Goal: Navigation & Orientation: Find specific page/section

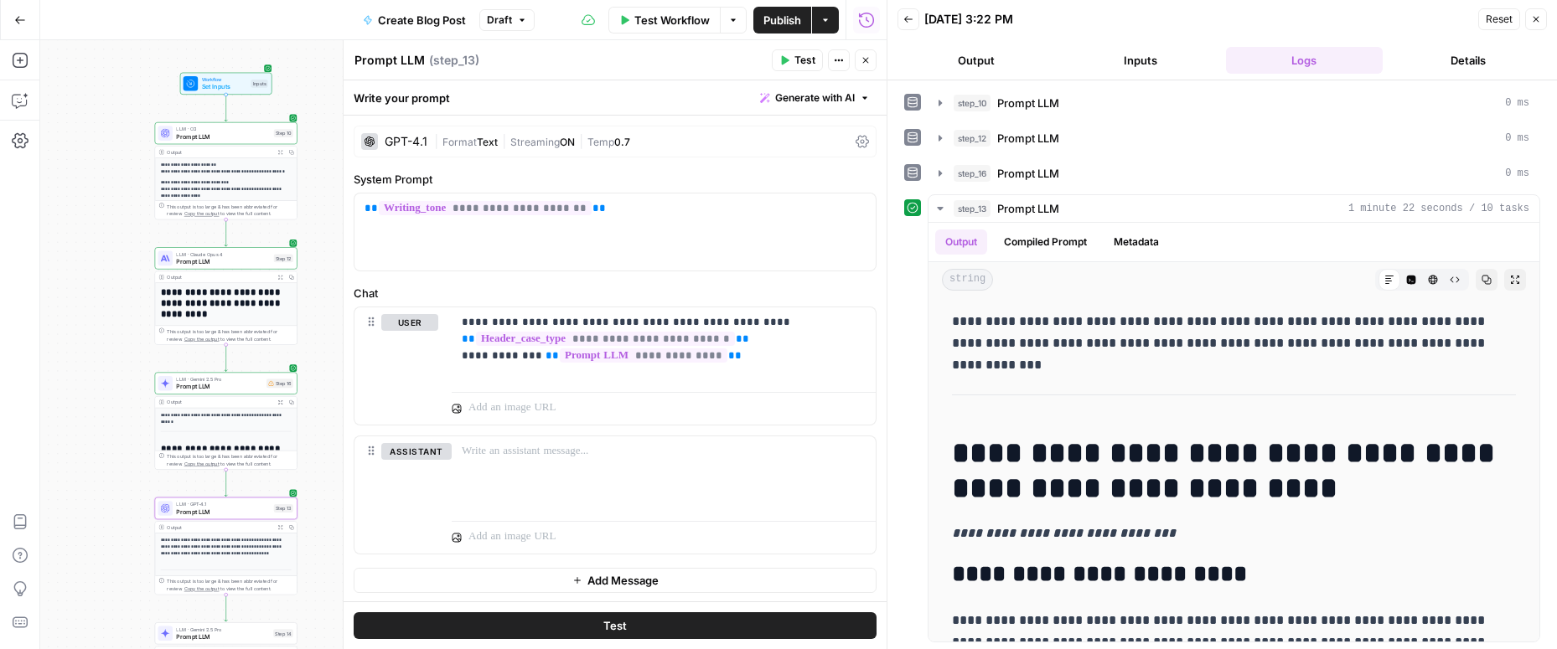
scroll to position [5051, 0]
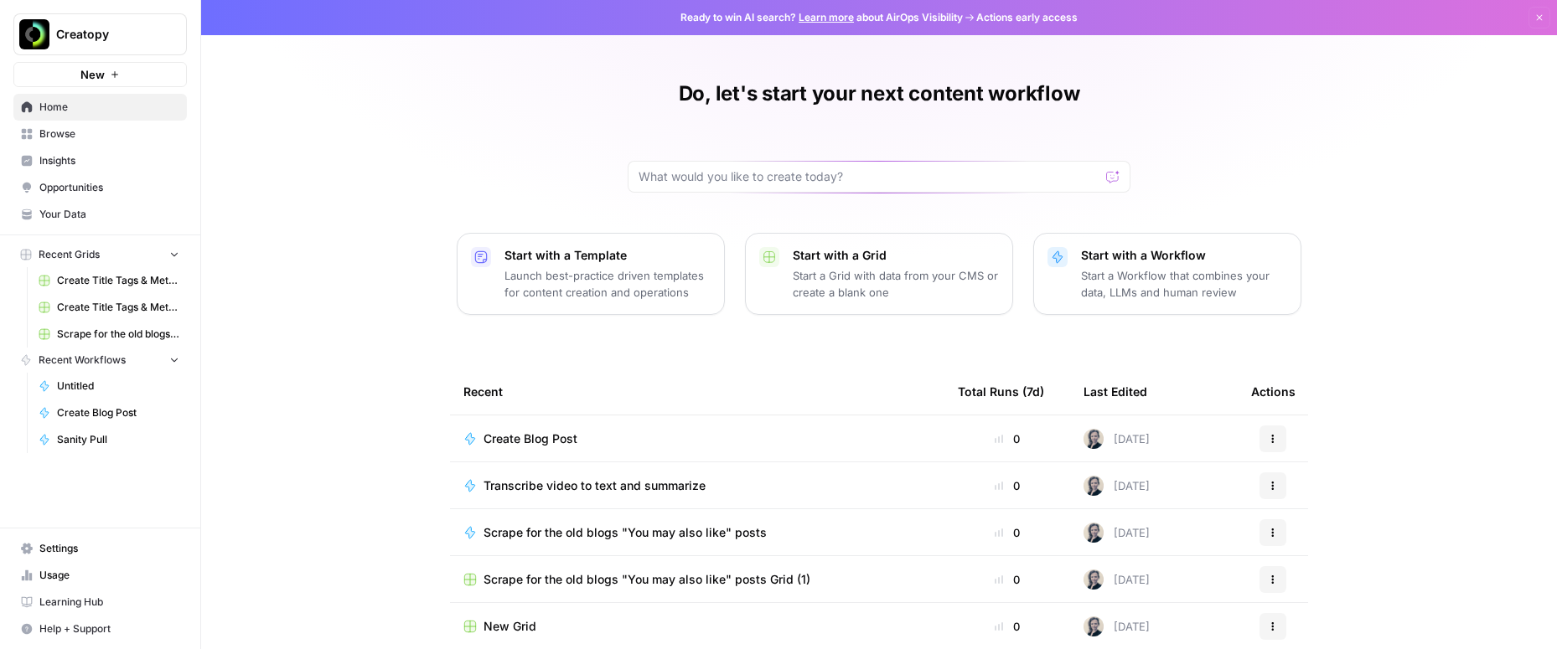
click at [137, 33] on span "Creatopy" at bounding box center [106, 34] width 101 height 17
click at [149, 215] on span "Your Data" at bounding box center [109, 214] width 140 height 15
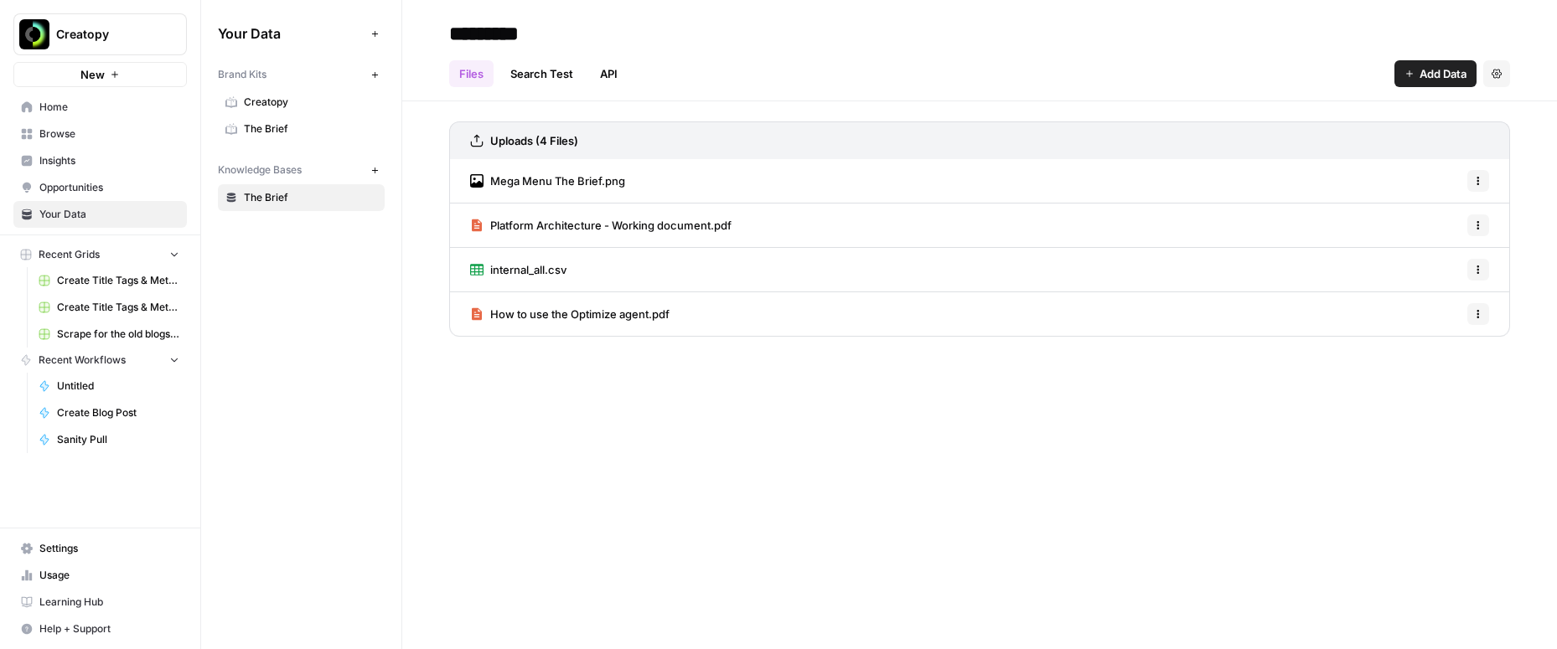
click at [301, 131] on span "The Brief" at bounding box center [310, 129] width 133 height 15
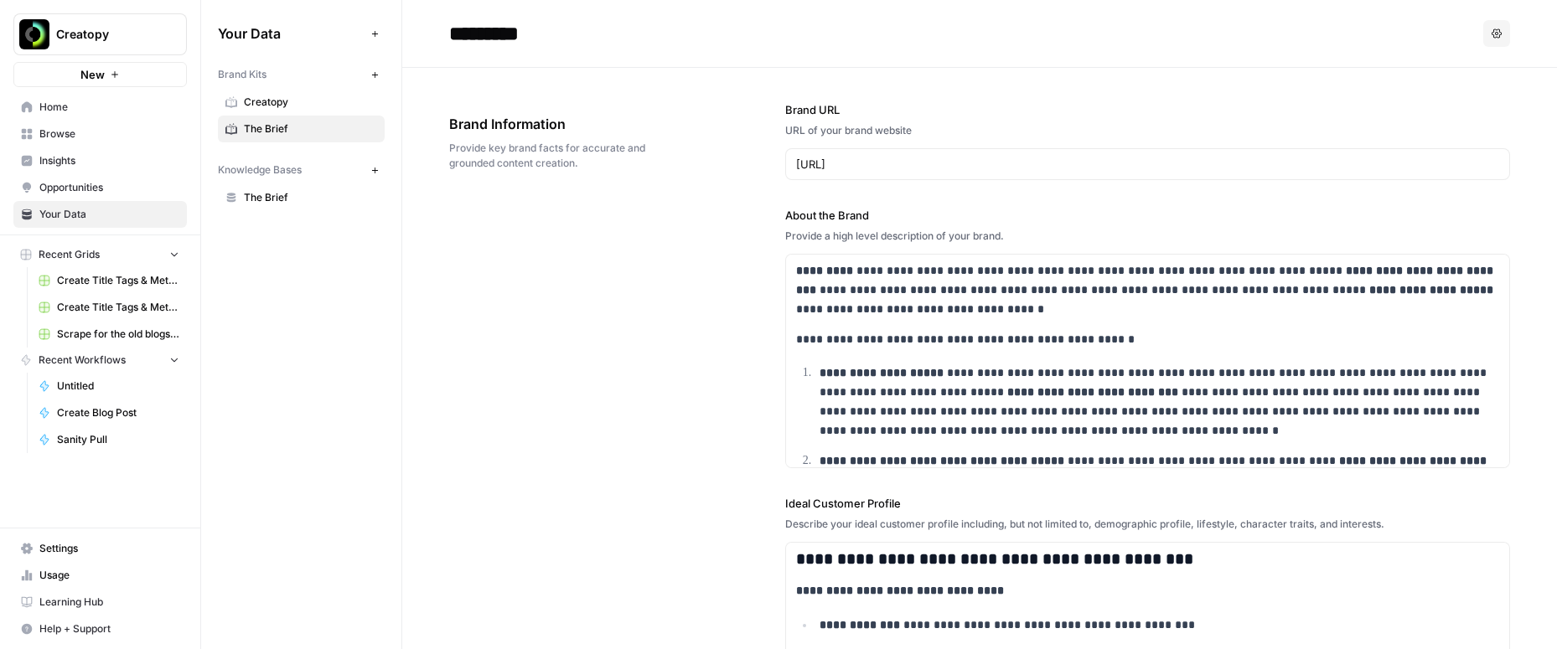
click at [299, 100] on span "Creatopy" at bounding box center [310, 102] width 133 height 15
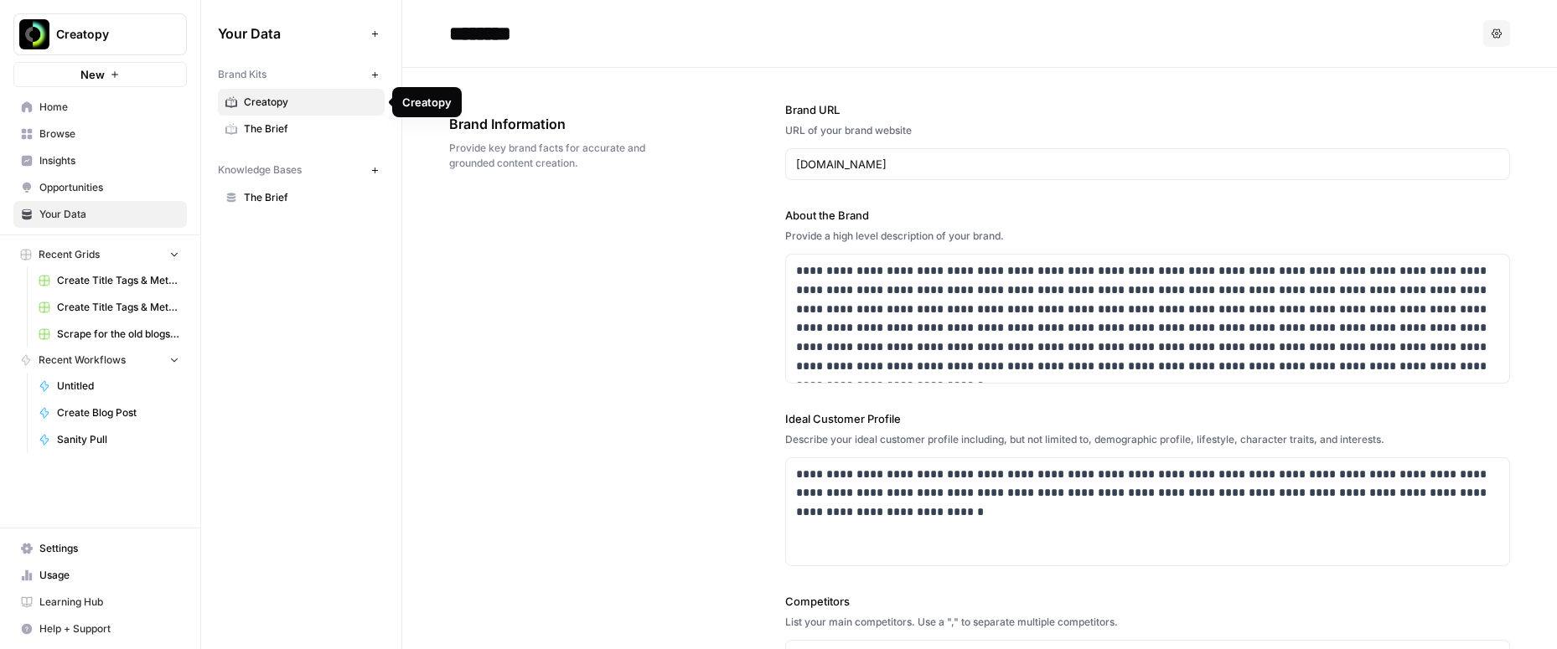
click at [298, 126] on span "The Brief" at bounding box center [310, 129] width 133 height 15
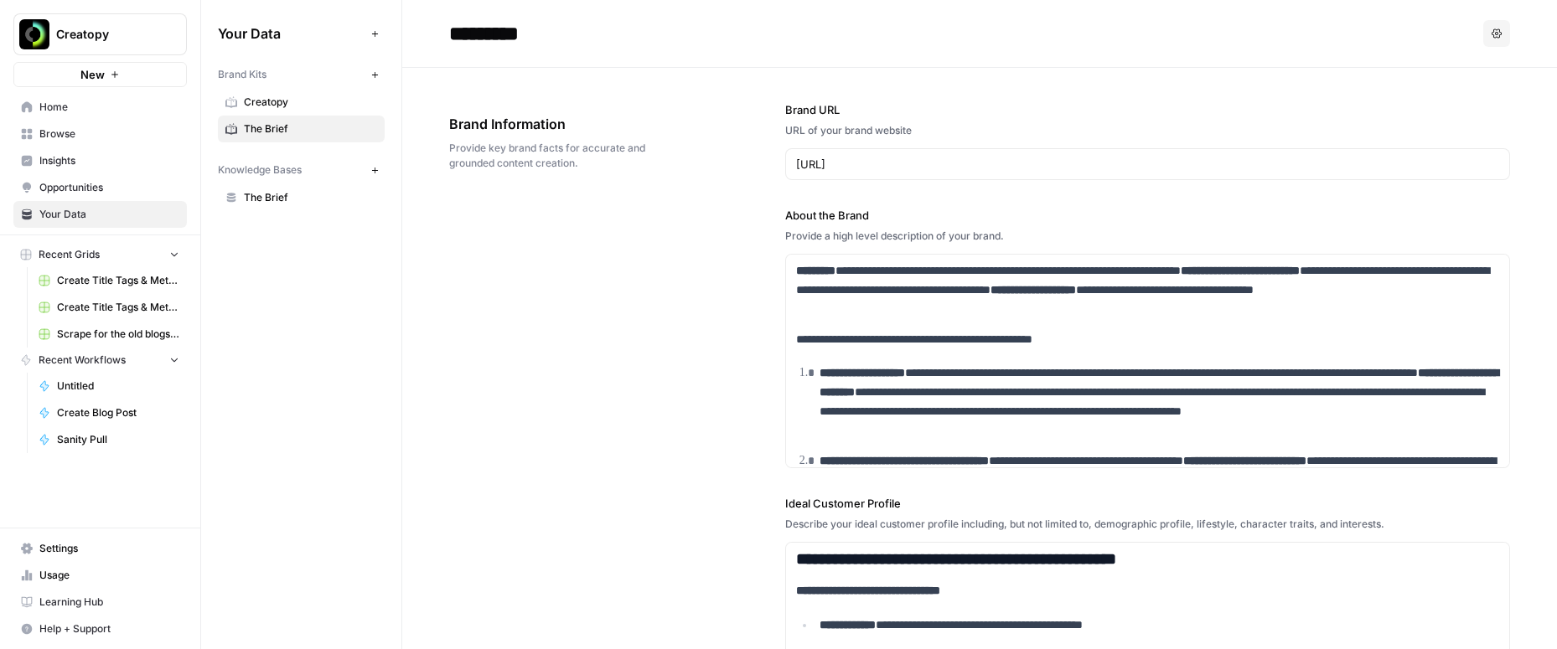
click at [109, 189] on span "Opportunities" at bounding box center [109, 187] width 140 height 15
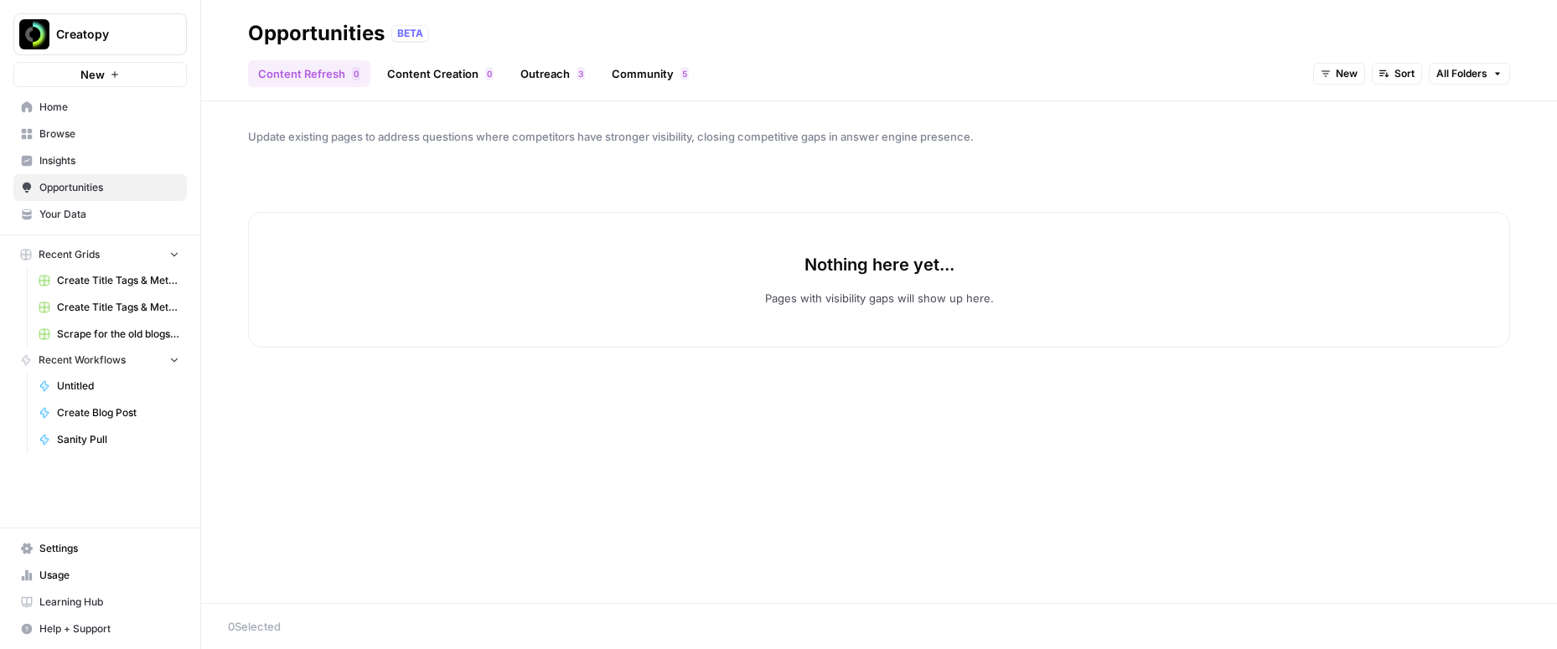
click at [104, 164] on span "Insights" at bounding box center [109, 160] width 140 height 15
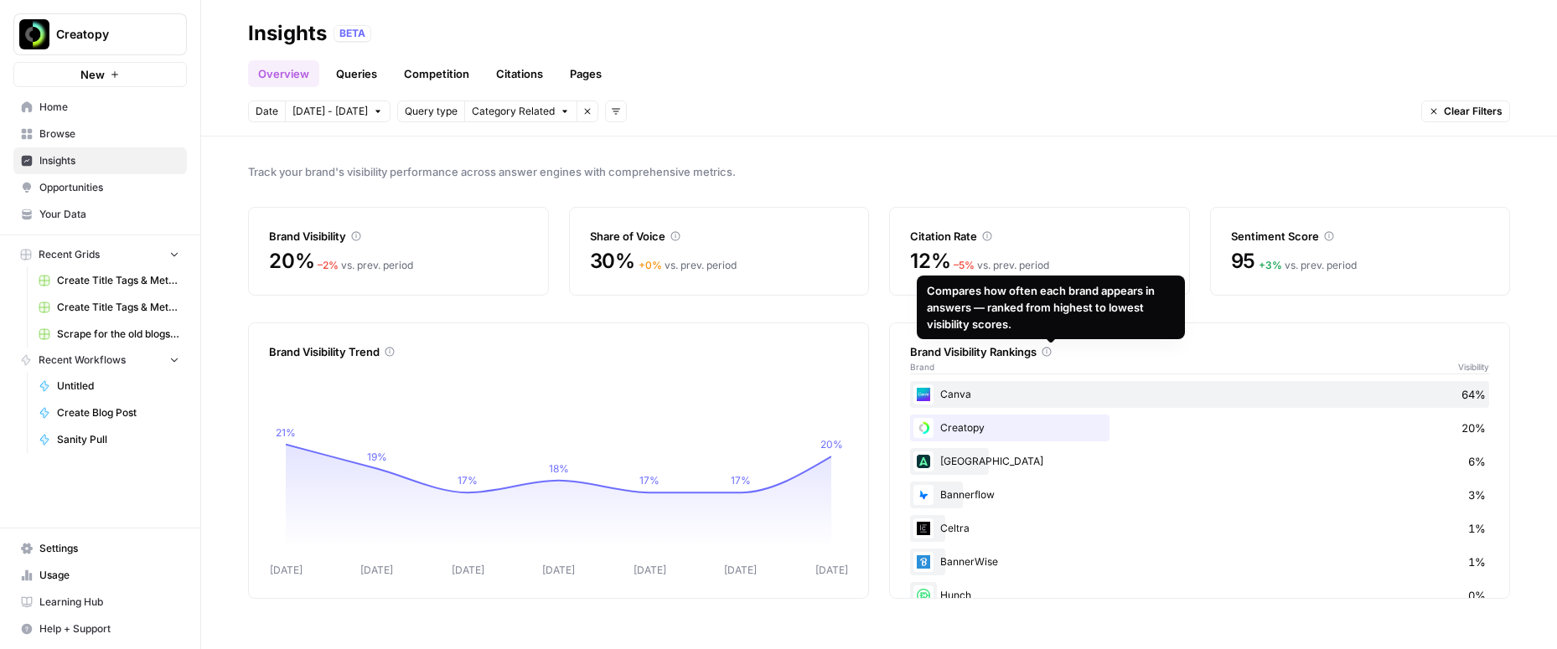
click at [1052, 349] on icon at bounding box center [1046, 352] width 9 height 9
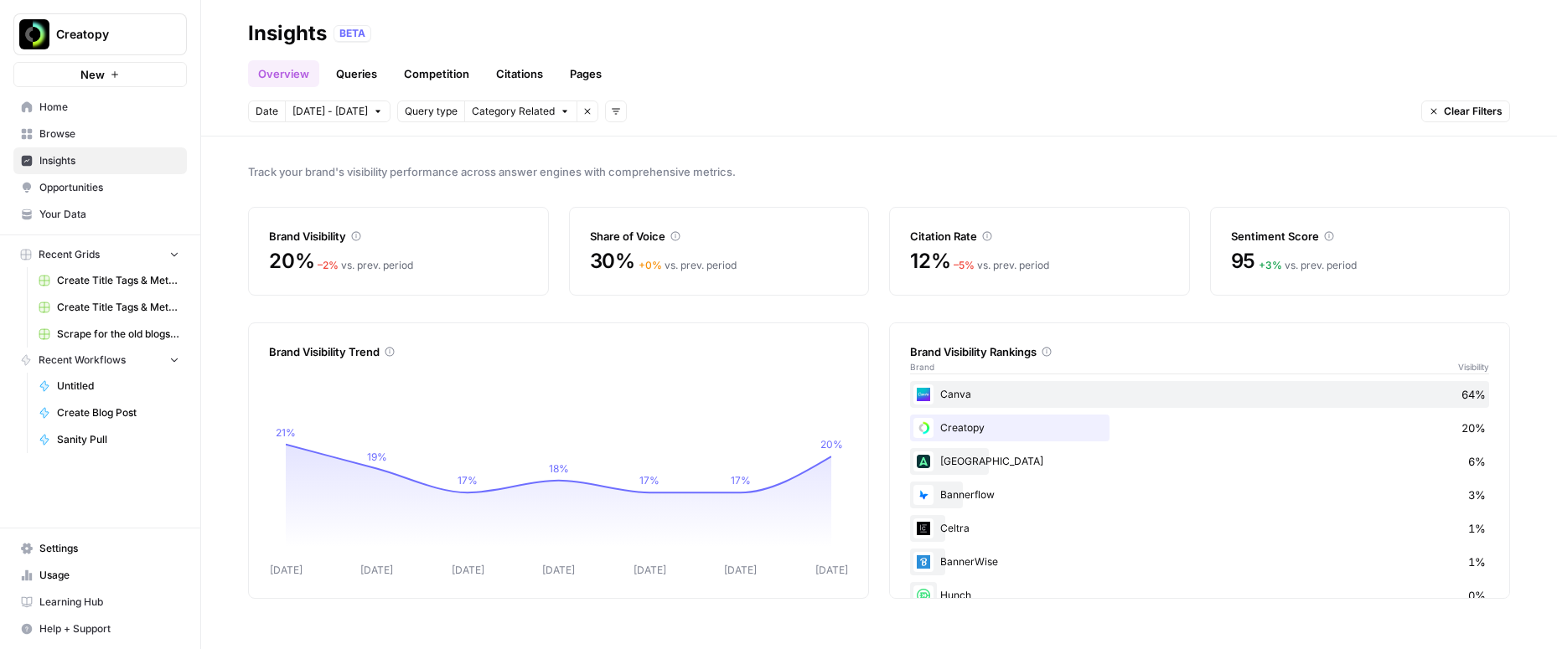
click at [354, 78] on link "Queries" at bounding box center [356, 73] width 61 height 27
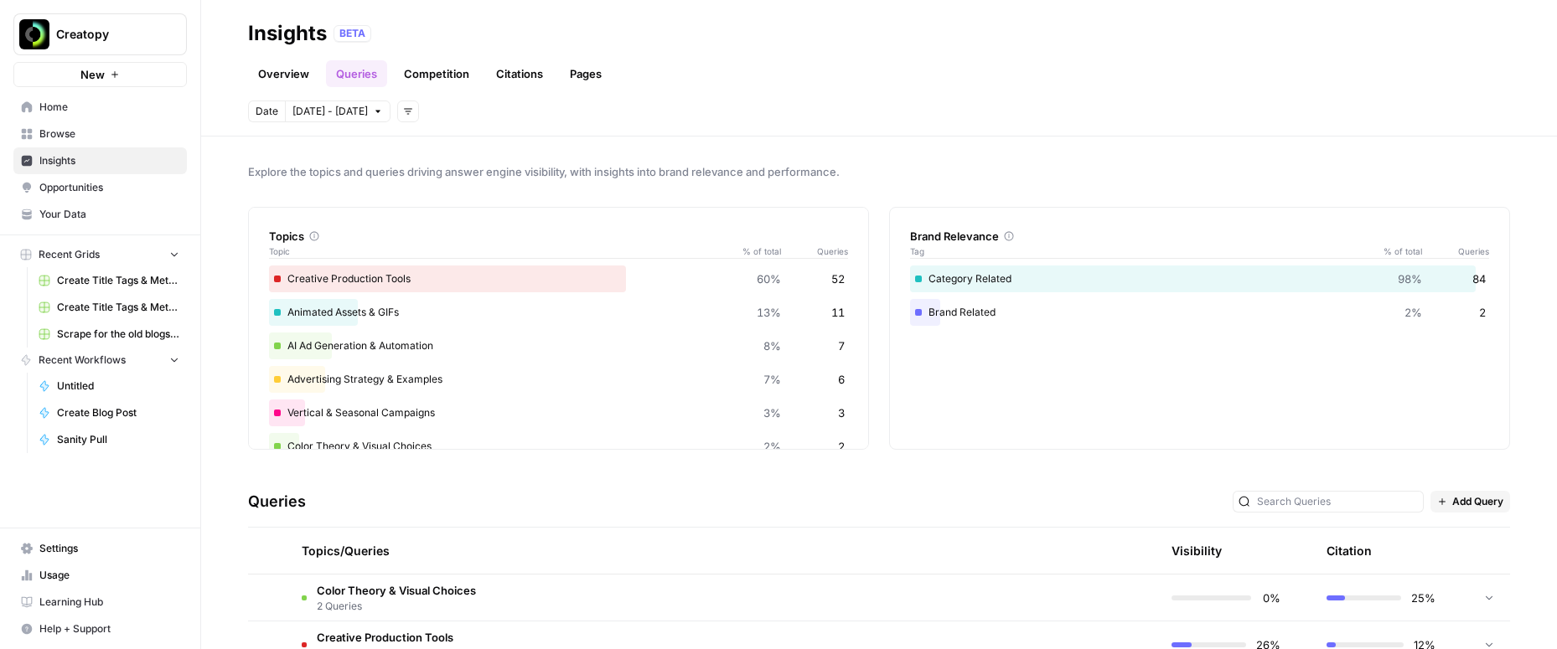
click at [425, 73] on link "Competition" at bounding box center [436, 73] width 85 height 27
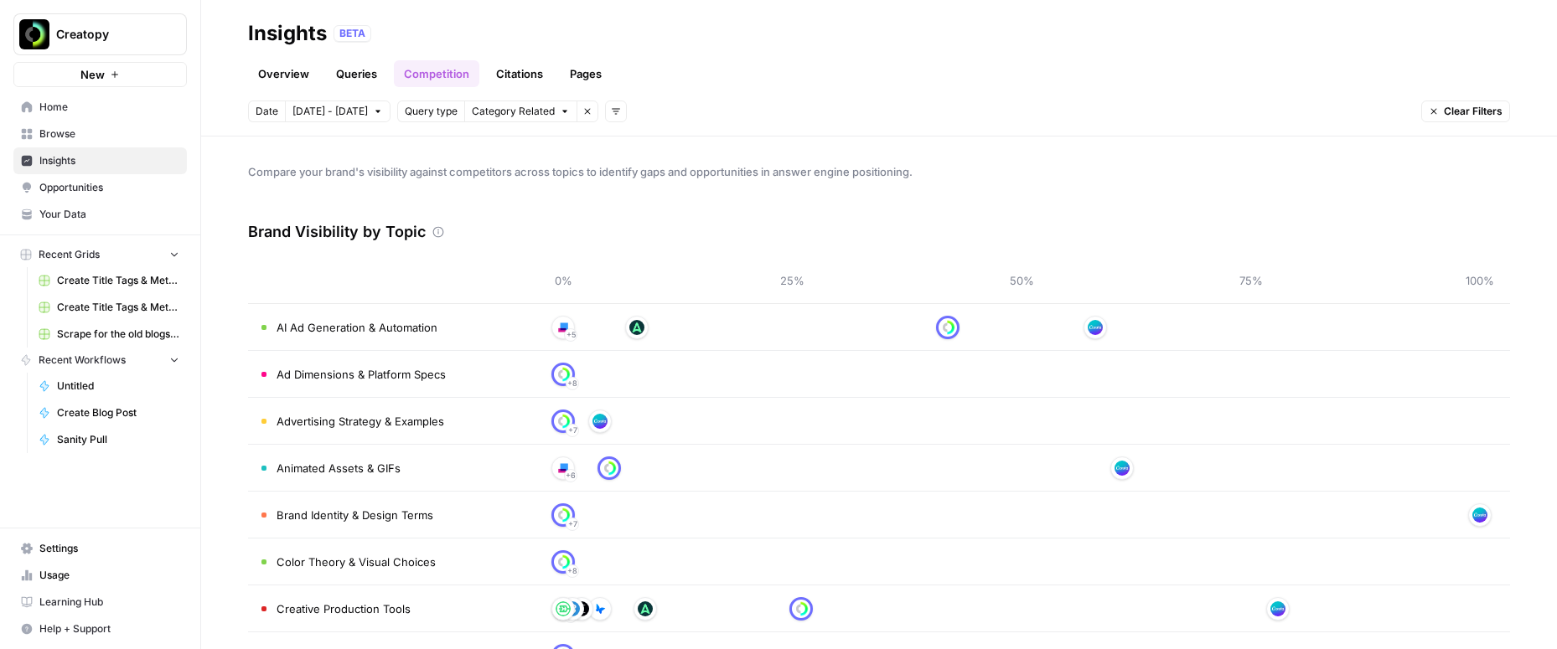
click at [516, 77] on link "Citations" at bounding box center [519, 73] width 67 height 27
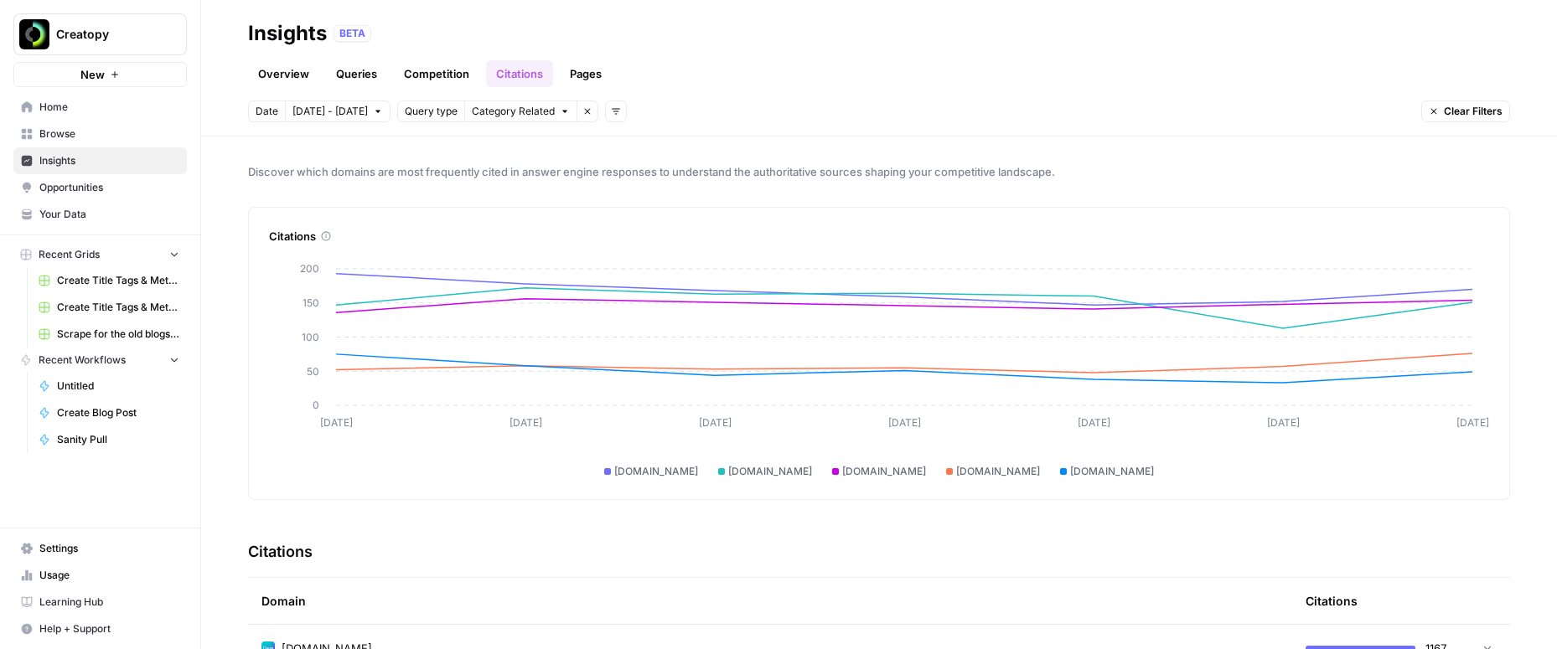
click at [571, 75] on link "Pages" at bounding box center [586, 73] width 52 height 27
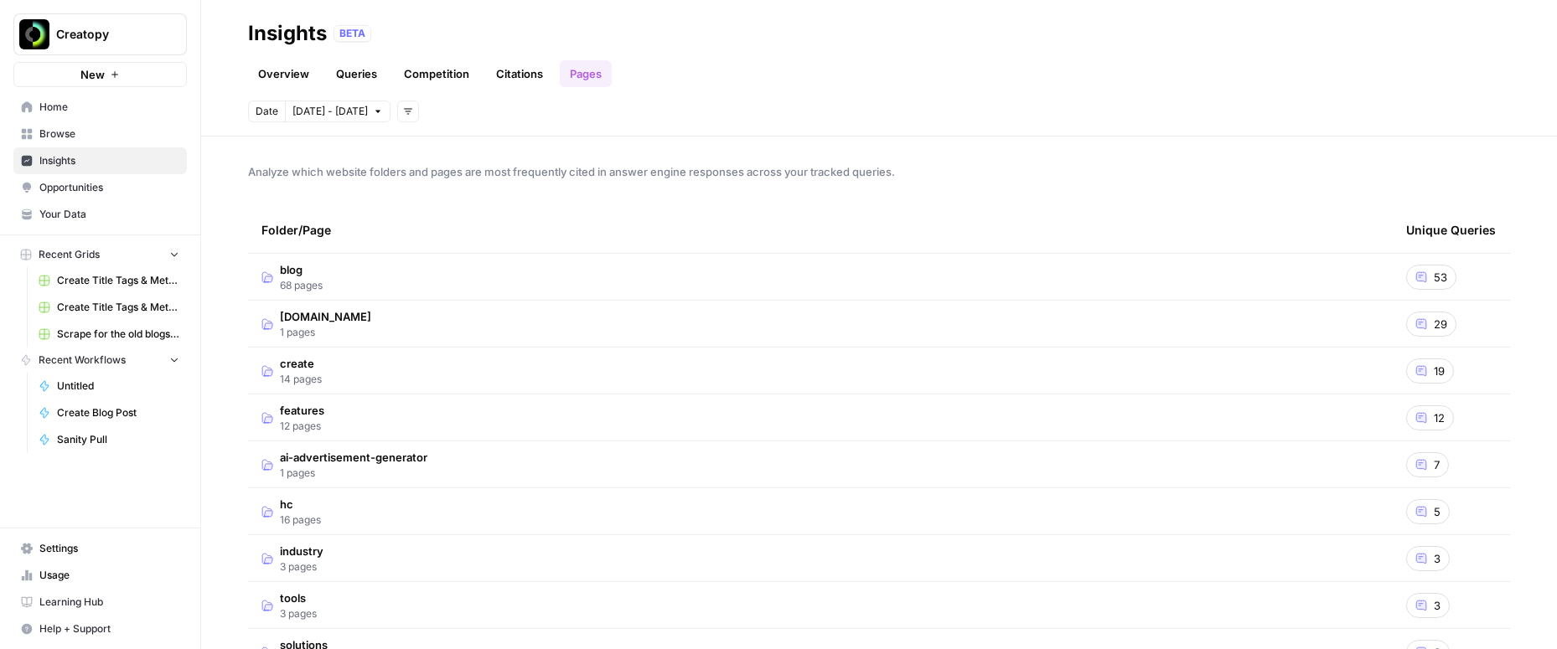
click at [510, 75] on link "Citations" at bounding box center [519, 73] width 67 height 27
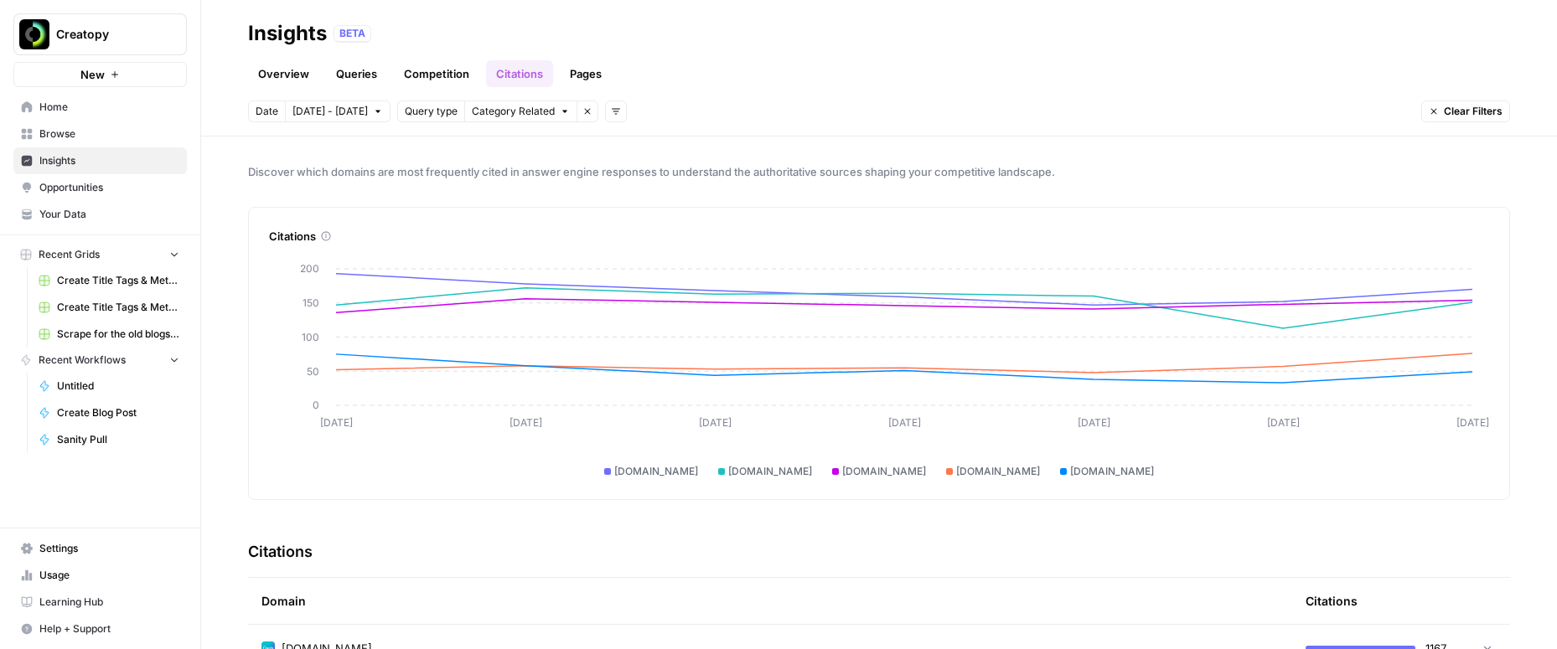
click at [58, 546] on span "Settings" at bounding box center [109, 548] width 140 height 15
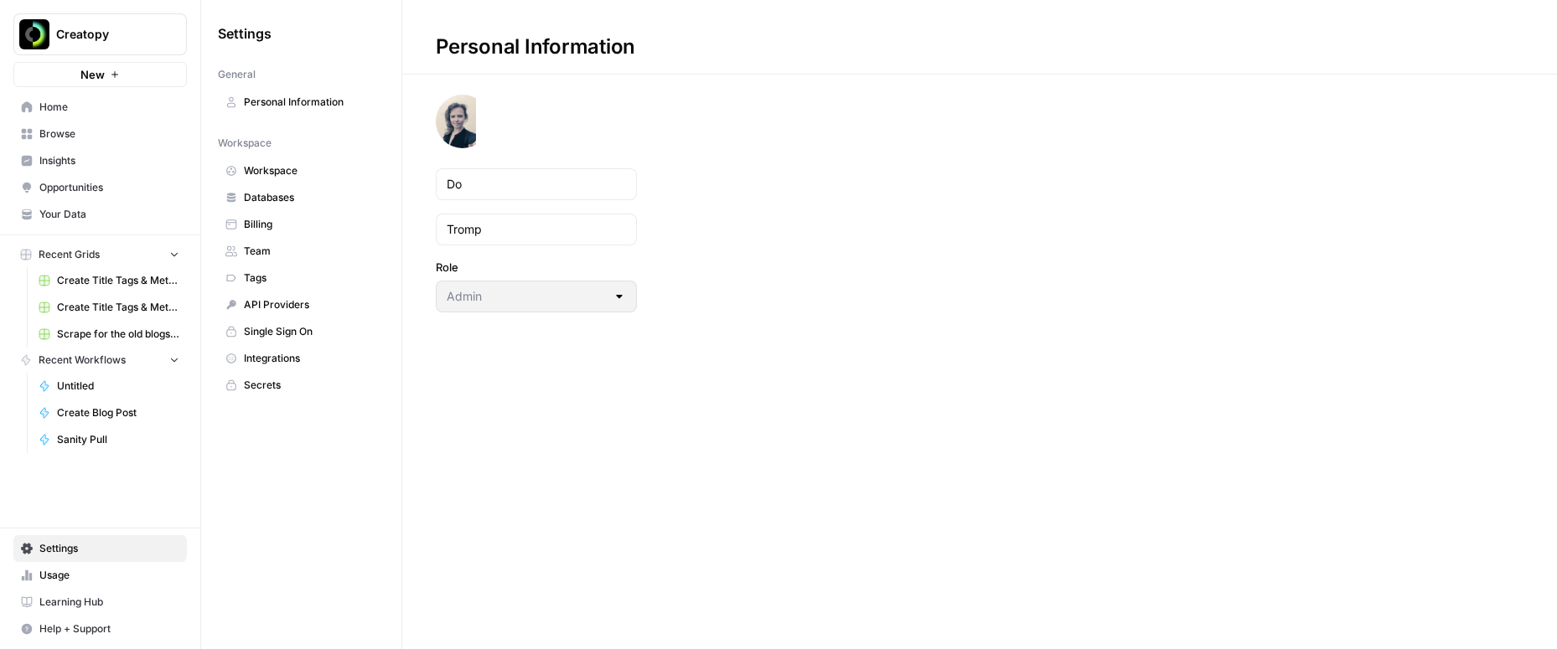
click at [297, 172] on span "Workspace" at bounding box center [310, 170] width 133 height 15
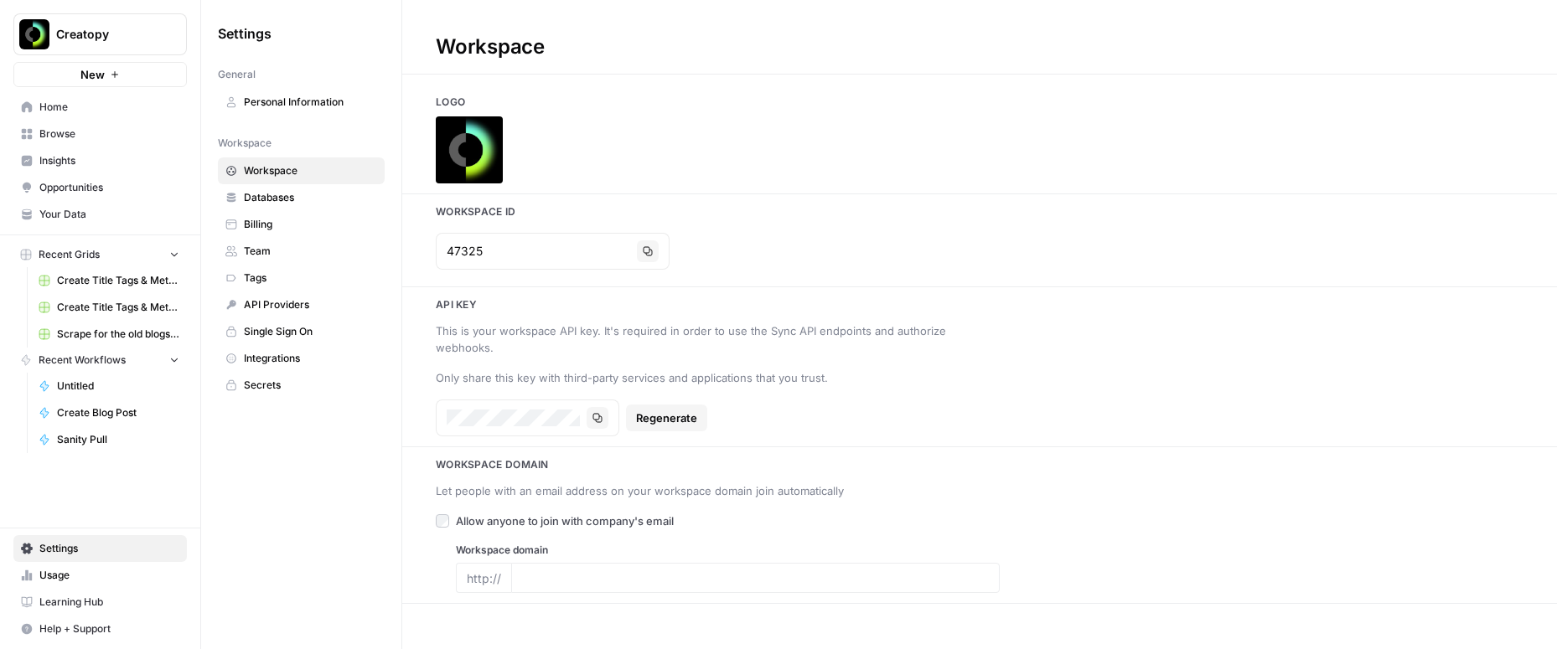
type input "[URL][DOMAIN_NAME]"
click at [271, 195] on span "Databases" at bounding box center [310, 197] width 133 height 15
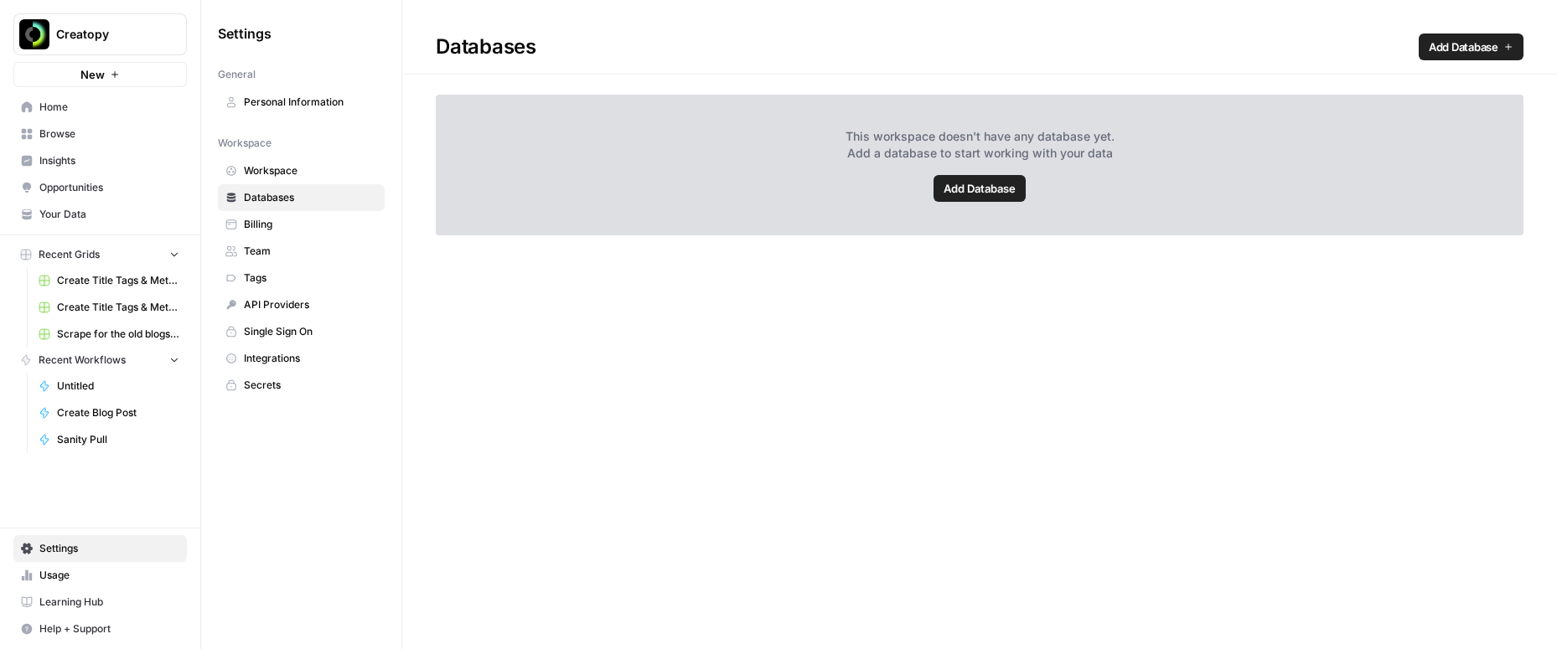
click at [271, 211] on link "Billing" at bounding box center [301, 224] width 167 height 27
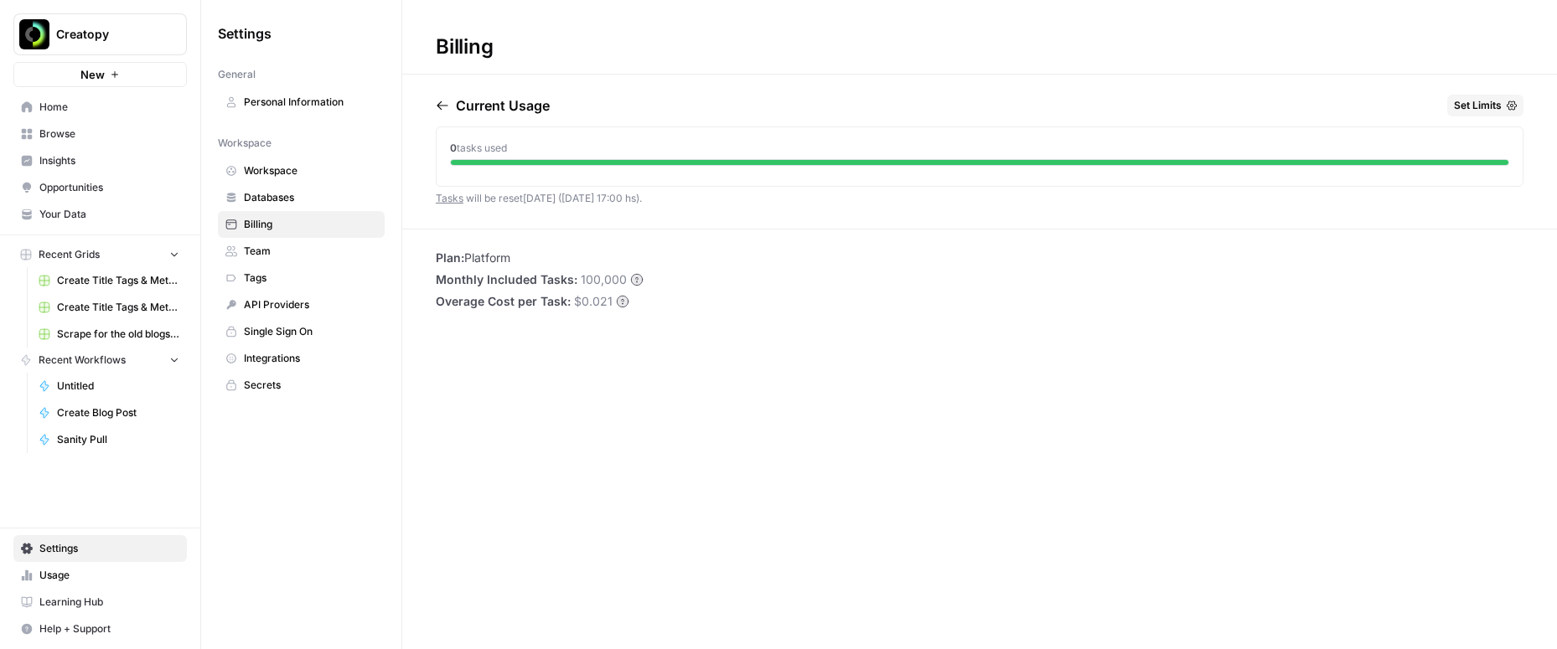
click at [269, 250] on span "Team" at bounding box center [310, 251] width 133 height 15
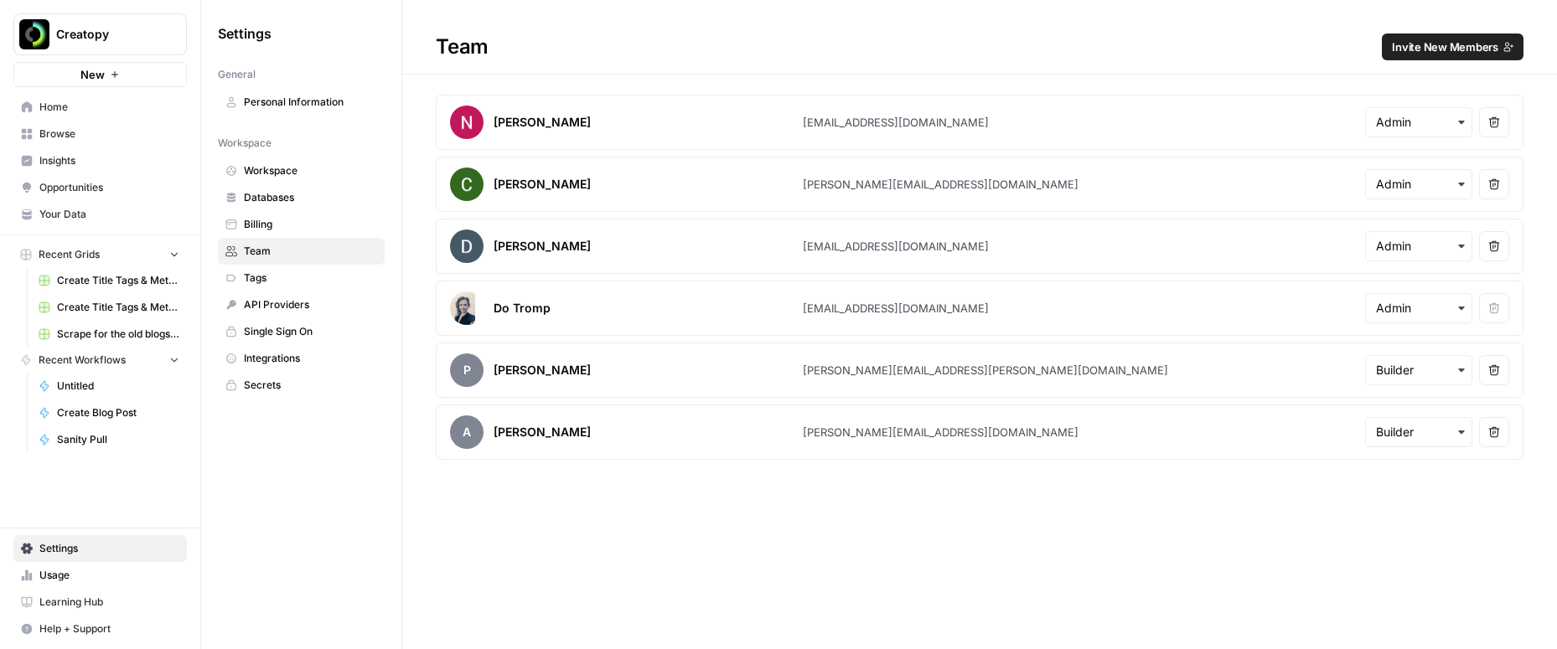
click at [273, 272] on span "Tags" at bounding box center [310, 278] width 133 height 15
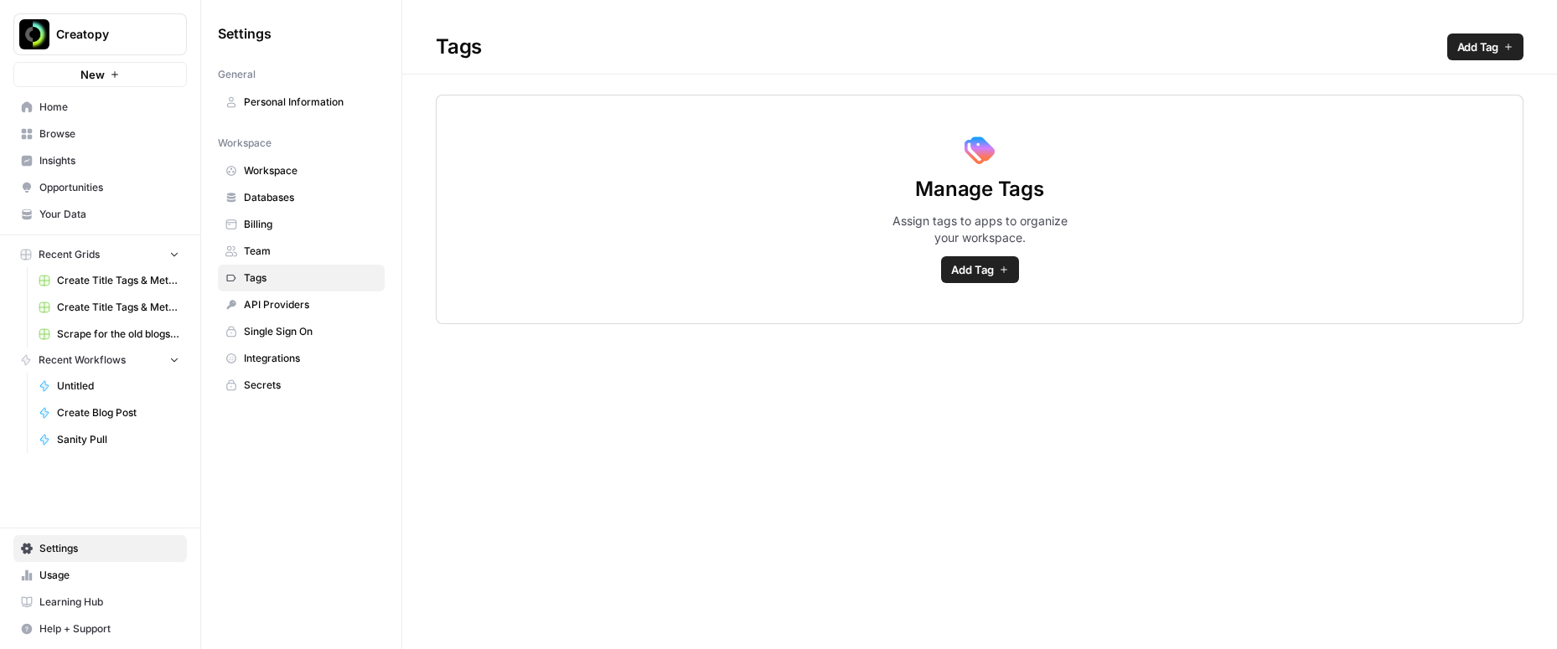
click at [275, 292] on link "API Providers" at bounding box center [301, 305] width 167 height 27
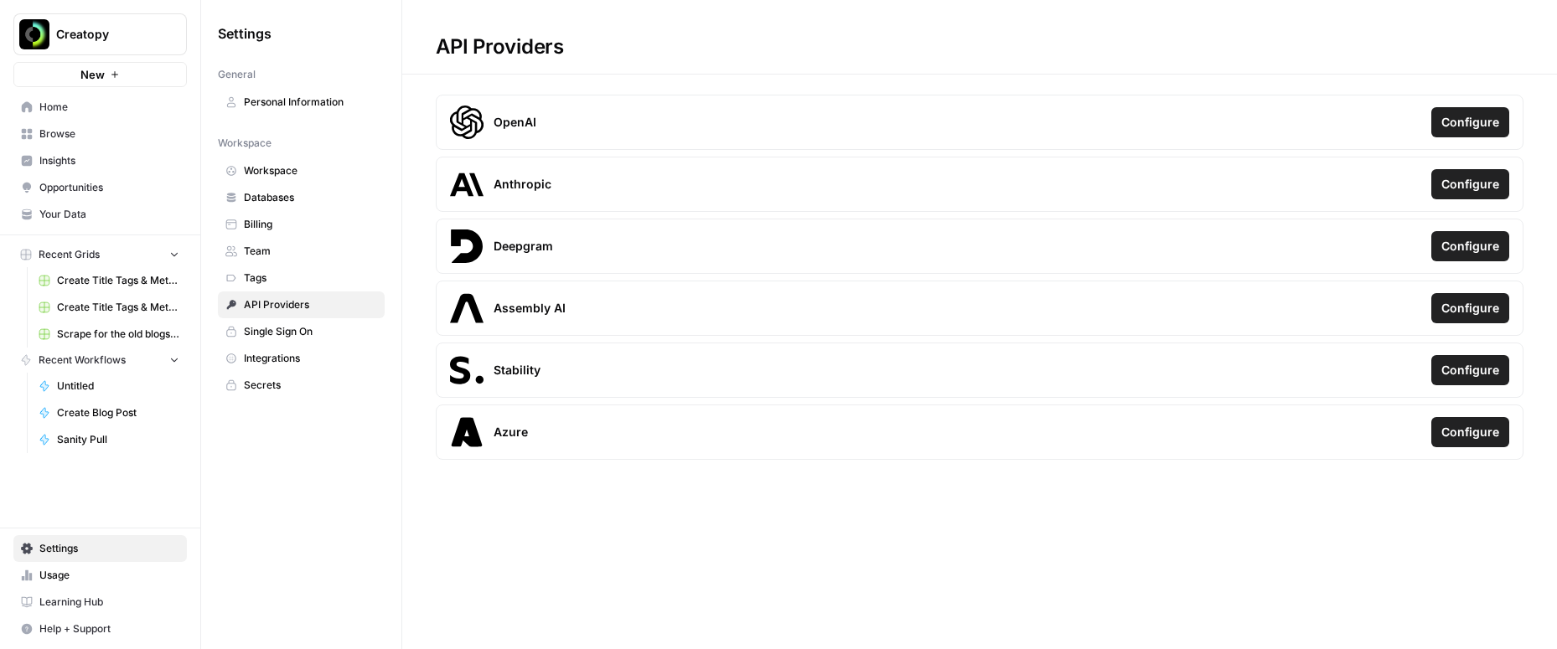
click at [276, 328] on span "Single Sign On" at bounding box center [310, 331] width 133 height 15
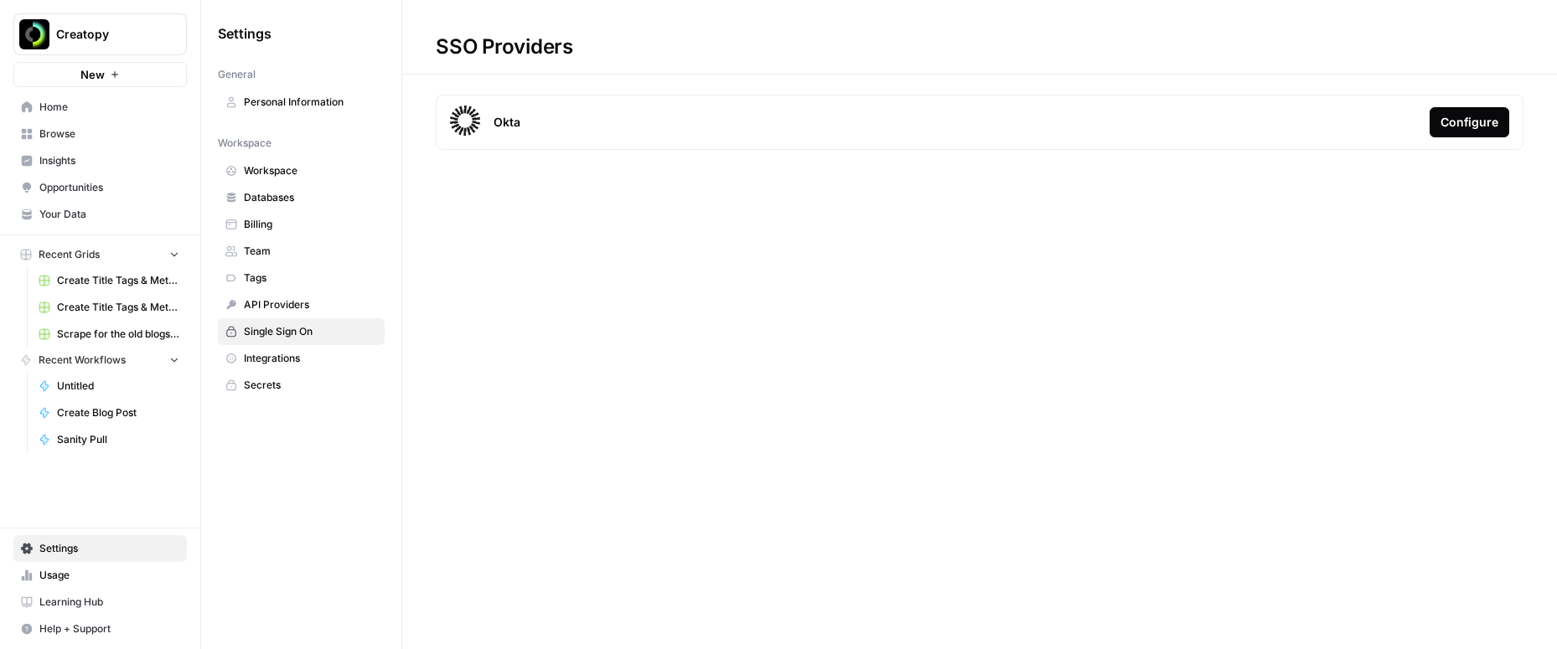
click at [276, 353] on span "Integrations" at bounding box center [310, 358] width 133 height 15
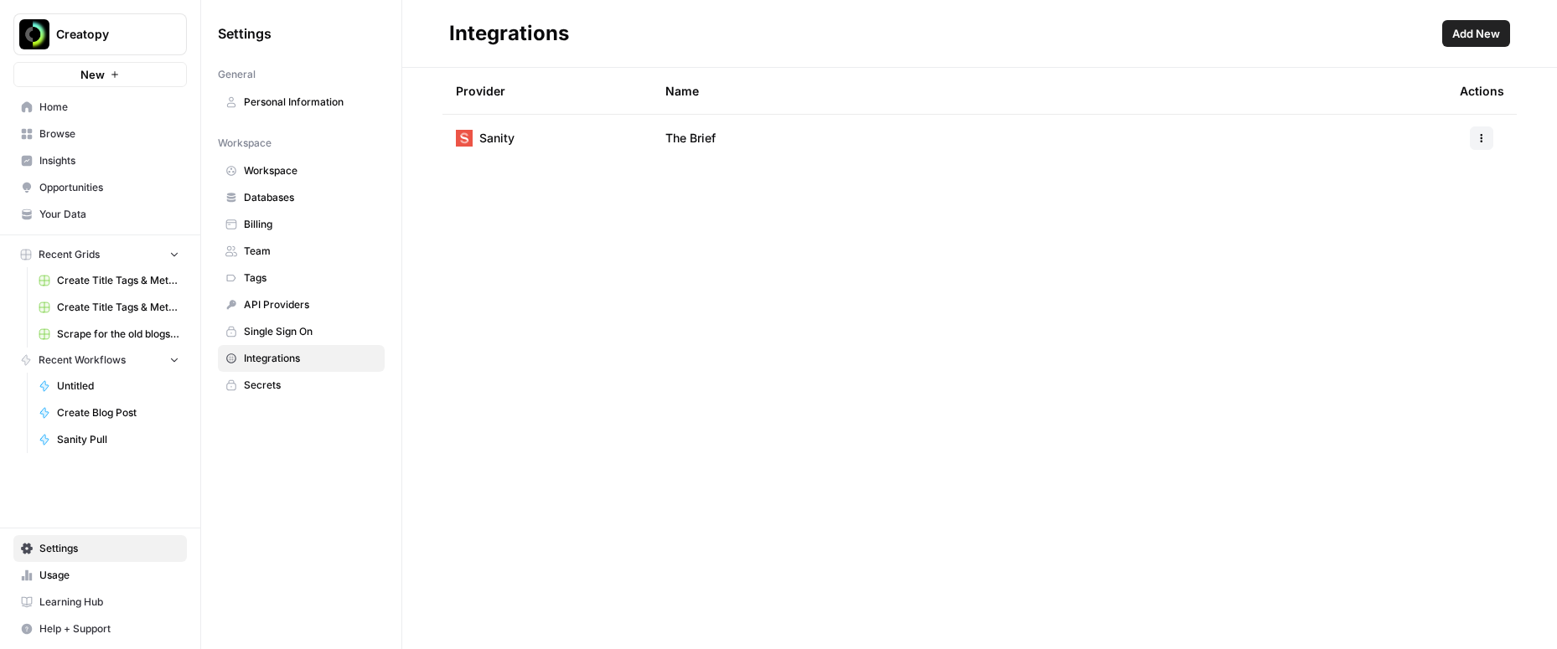
click at [275, 374] on link "Secrets" at bounding box center [301, 385] width 167 height 27
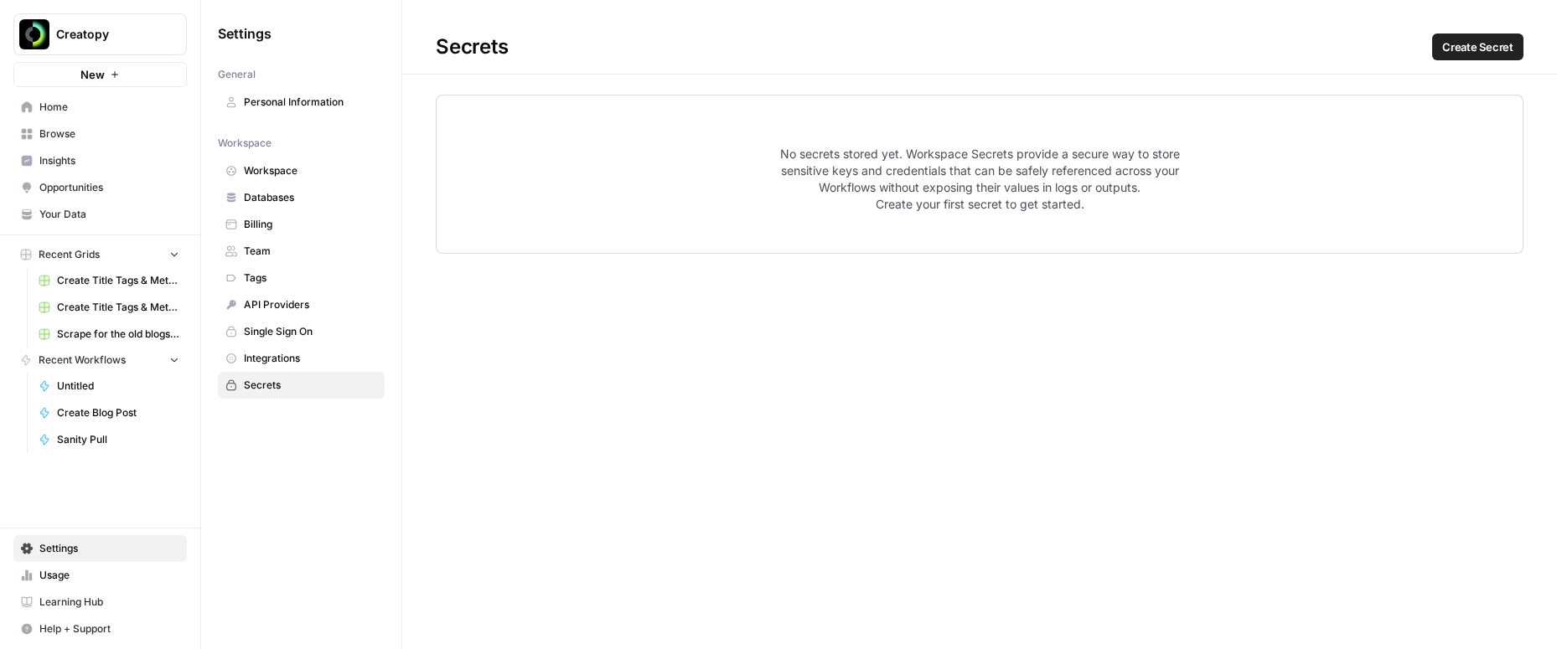
click at [59, 577] on span "Usage" at bounding box center [109, 575] width 140 height 15
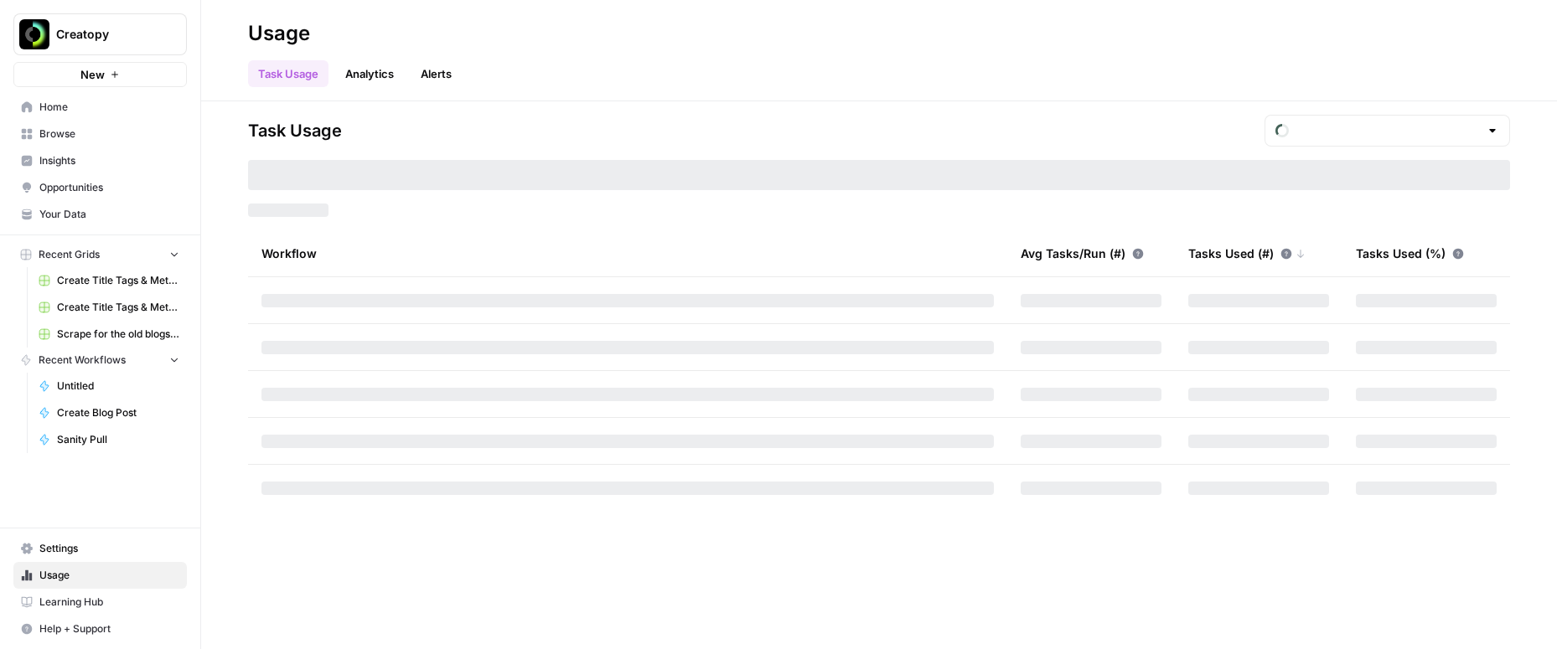
type input "October Tasks"
